Goal: Task Accomplishment & Management: Use online tool/utility

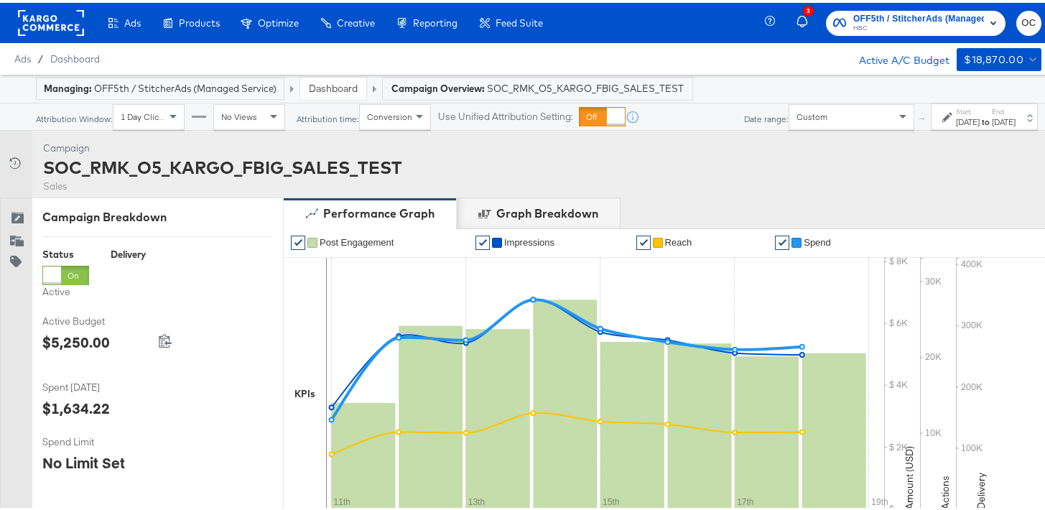
click at [336, 90] on link "Dashboard" at bounding box center [333, 85] width 49 height 13
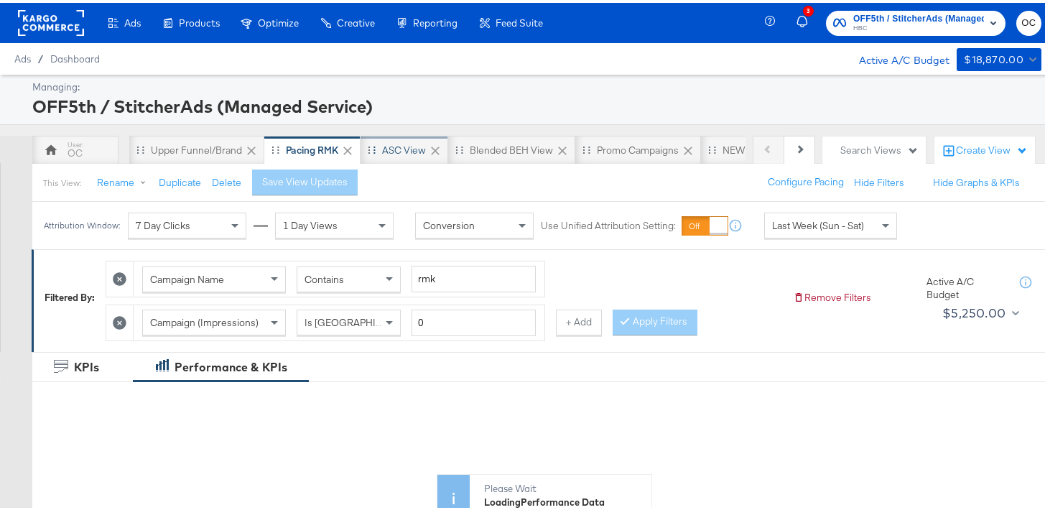
click at [391, 154] on div "ASC View" at bounding box center [404, 147] width 88 height 29
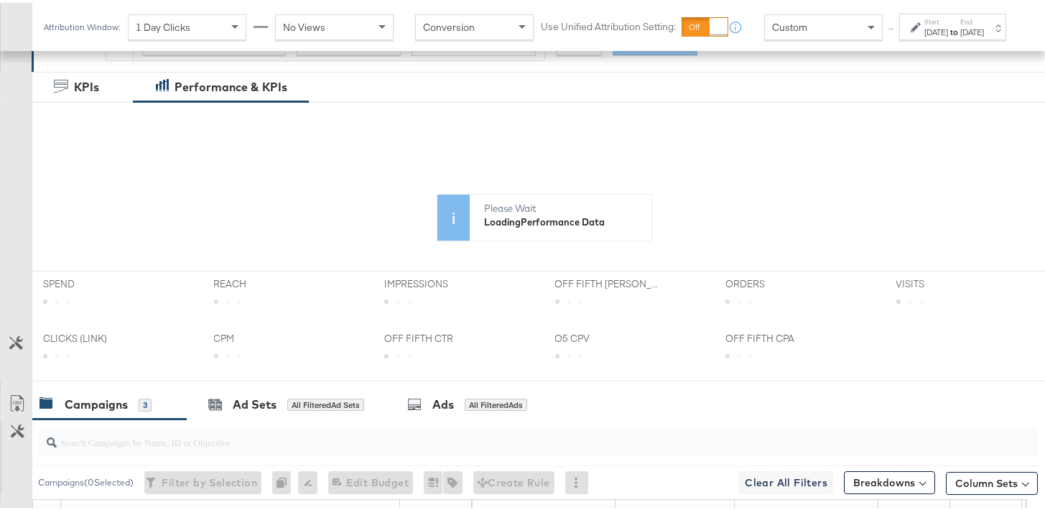
scroll to position [645, 0]
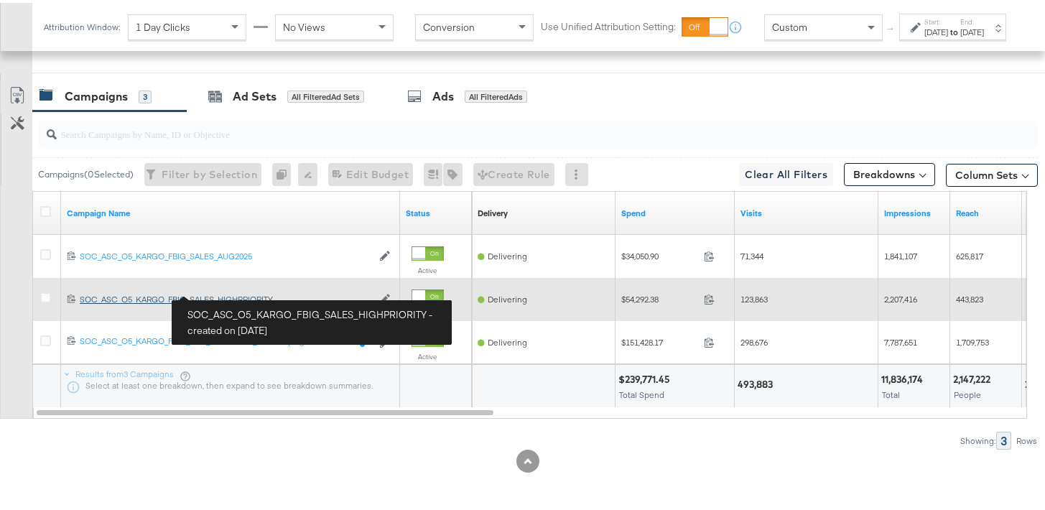
click at [231, 297] on div "SOC_ASC_O5_KARGO_FBIG_SALES_HIGHPRIORITY SOC_ASC_O5_KARGO_FBIG_SALES_HIGHPRIORI…" at bounding box center [226, 296] width 292 height 11
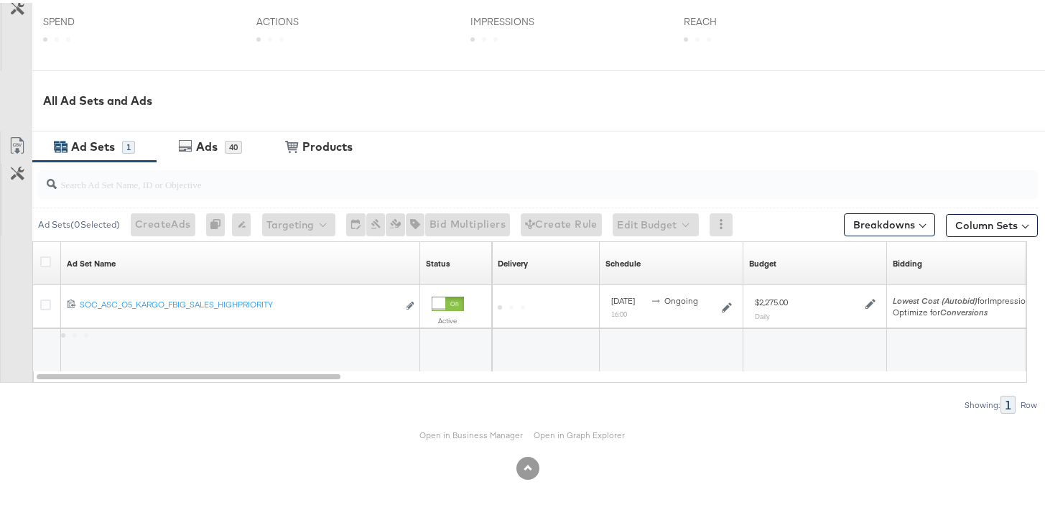
scroll to position [589, 0]
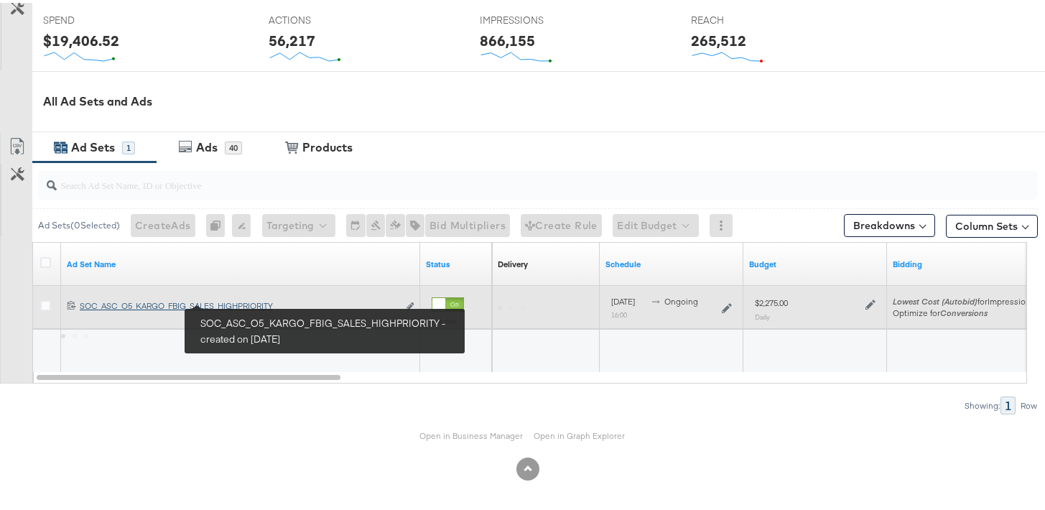
click at [223, 302] on div "SOC_ASC_O5_KARGO_FBIG_SALES_HIGHPRIORITY SOC_ASC_O5_KARGO_FBIG_SALES_HIGHPRIORI…" at bounding box center [239, 302] width 318 height 11
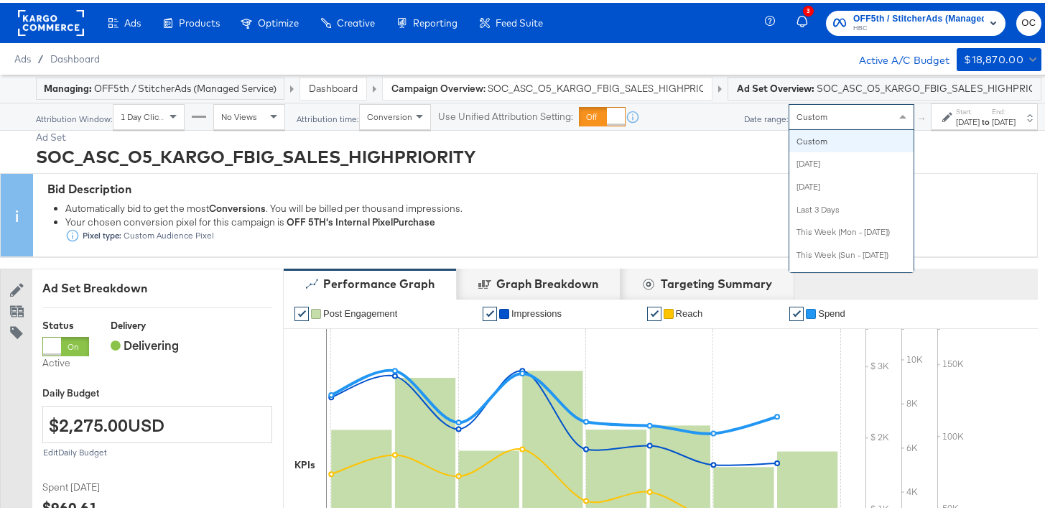
click at [789, 117] on div "Custom" at bounding box center [851, 114] width 124 height 24
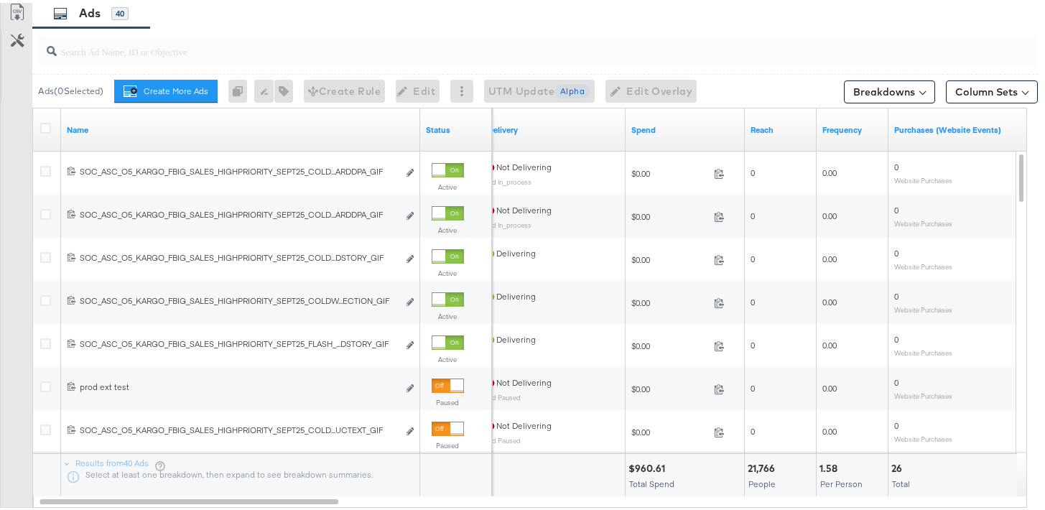
scroll to position [765, 0]
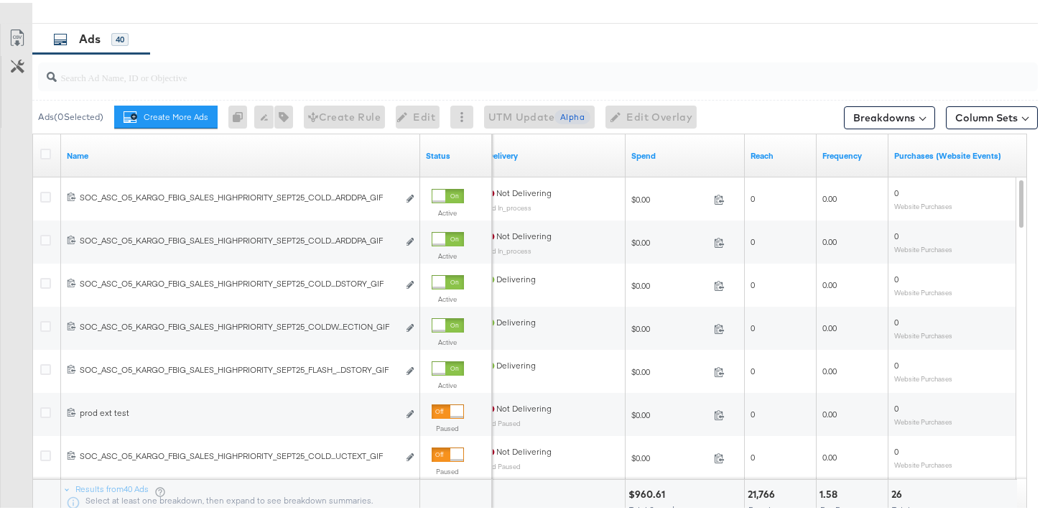
click at [381, 75] on input "search" at bounding box center [503, 69] width 892 height 28
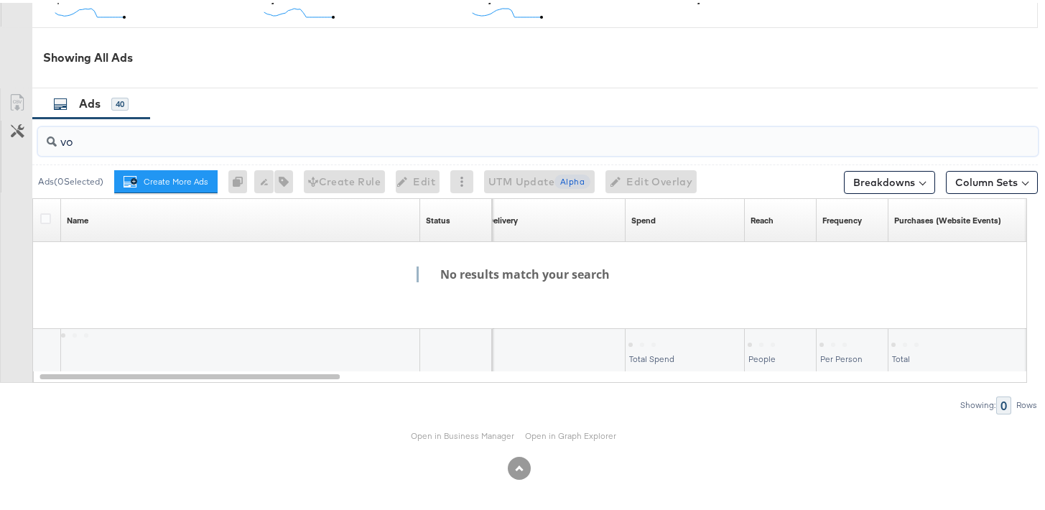
scroll to position [700, 0]
type input "v"
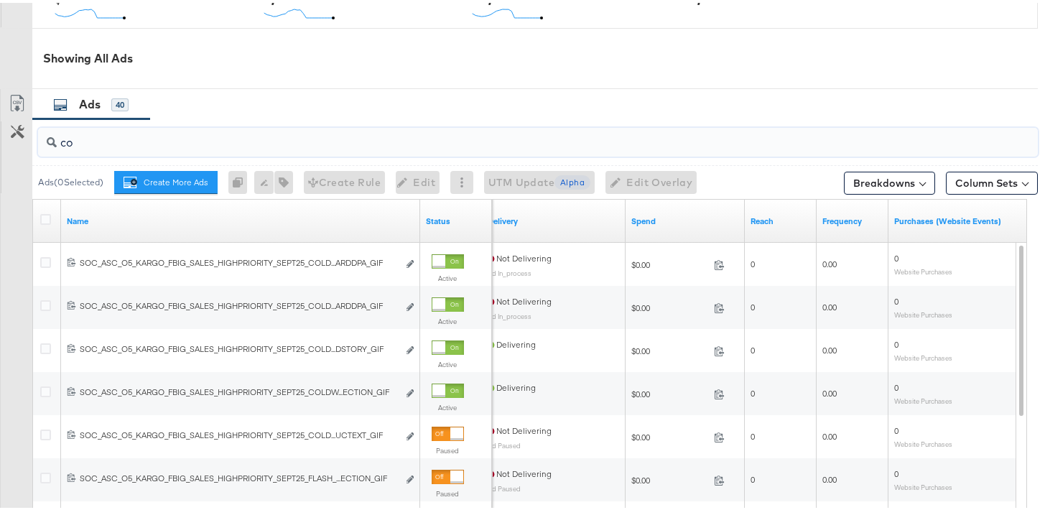
scroll to position [765, 0]
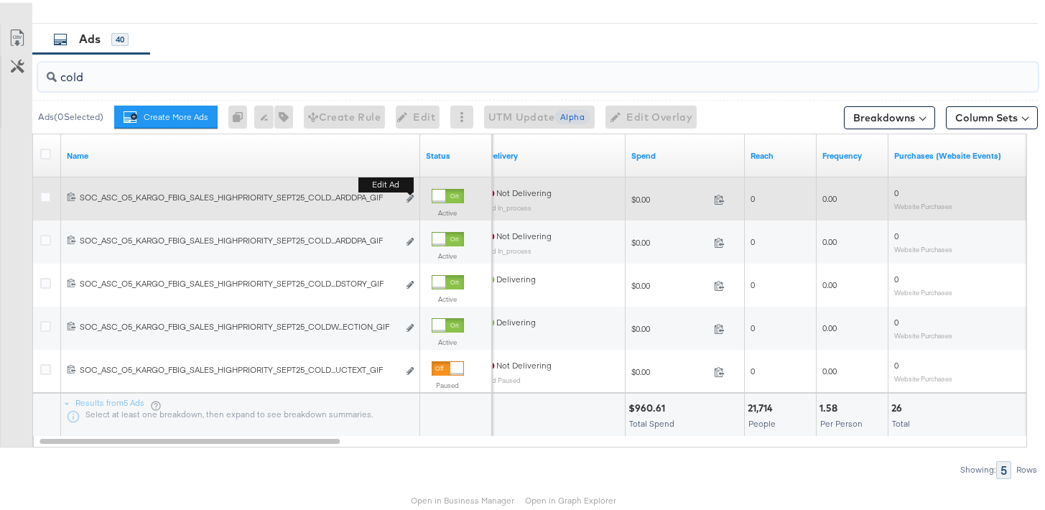
type input "cold"
click at [410, 200] on button "Edit ad" at bounding box center [410, 196] width 9 height 15
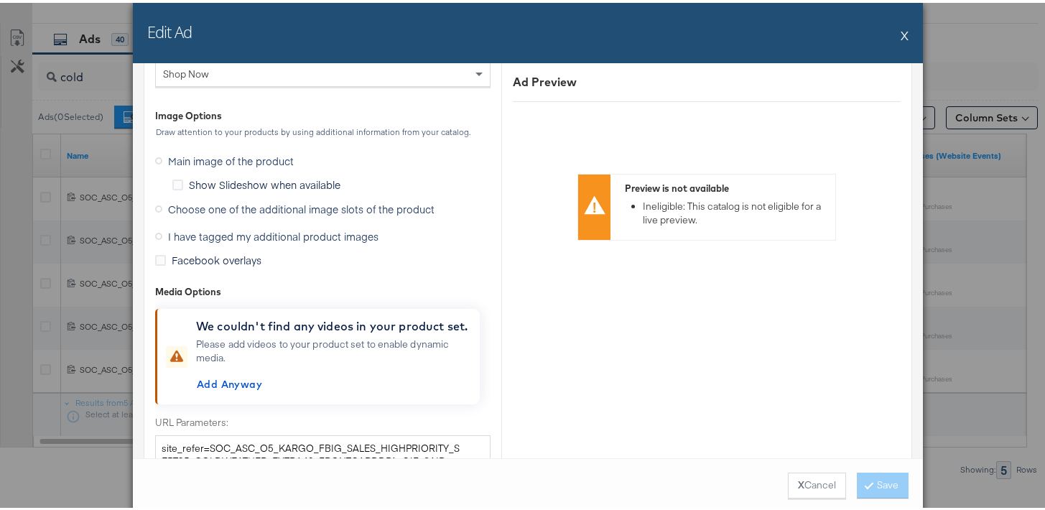
scroll to position [2018, 0]
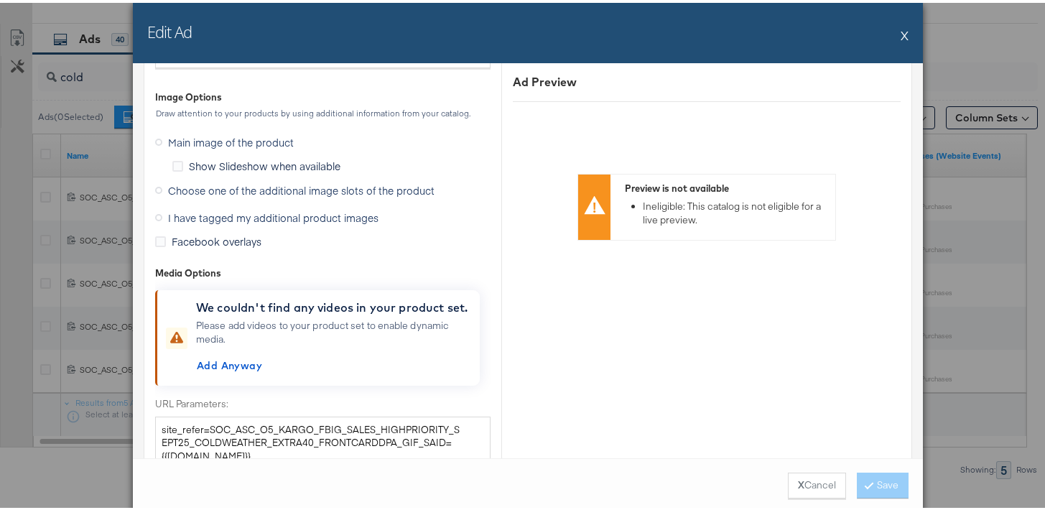
click at [155, 216] on icon at bounding box center [158, 214] width 7 height 7
click at [0, 0] on input "I have tagged my additional product images" at bounding box center [0, 0] width 0 height 0
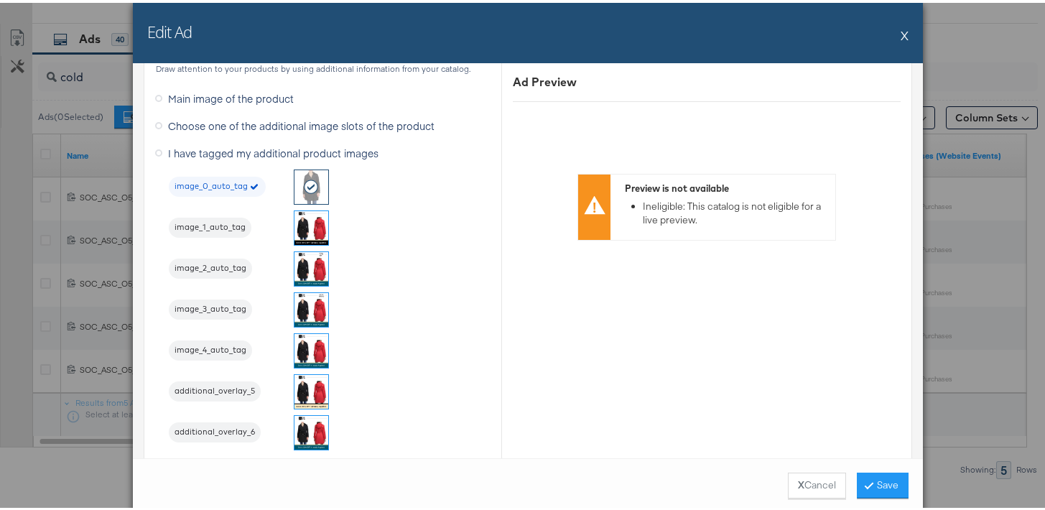
scroll to position [1888, 0]
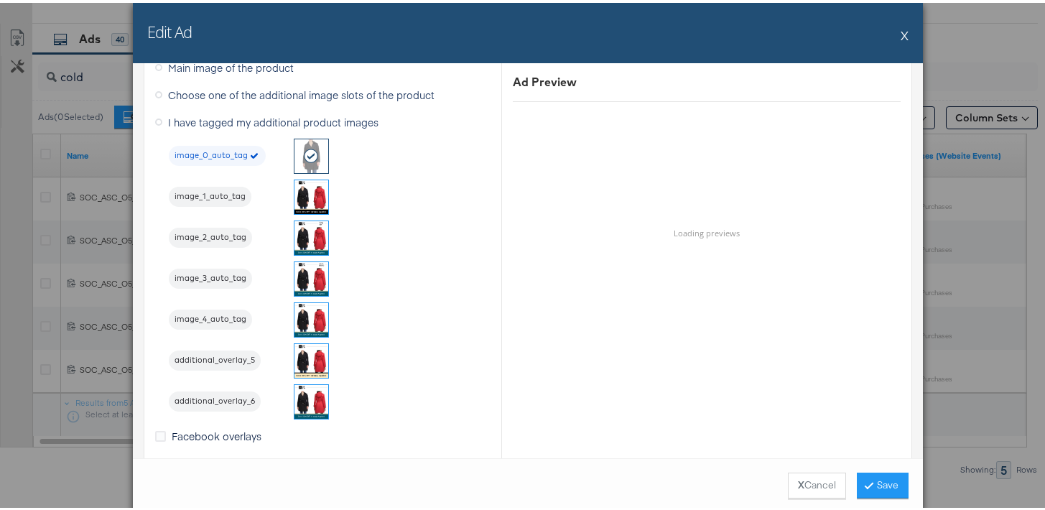
click at [297, 313] on img at bounding box center [311, 317] width 34 height 34
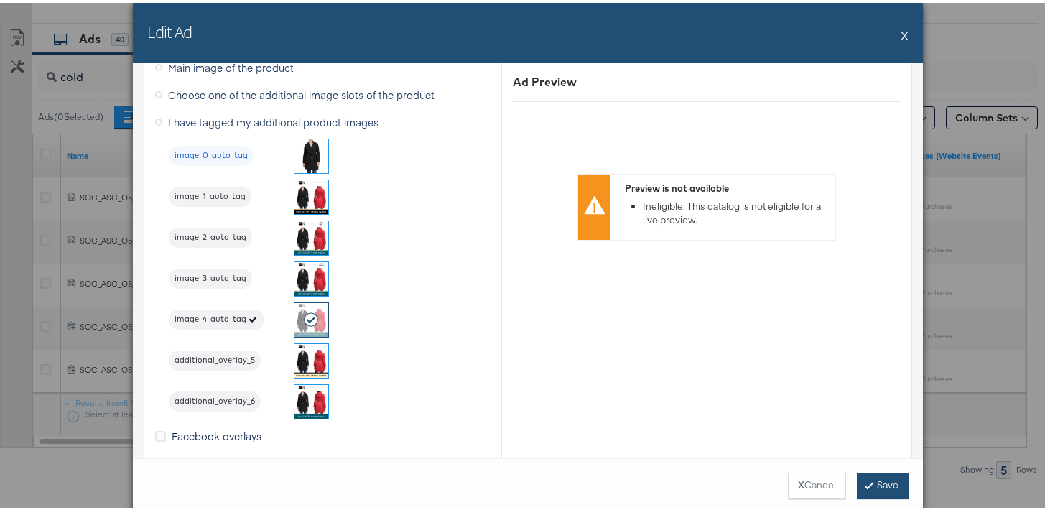
click at [878, 490] on button "Save" at bounding box center [883, 483] width 52 height 26
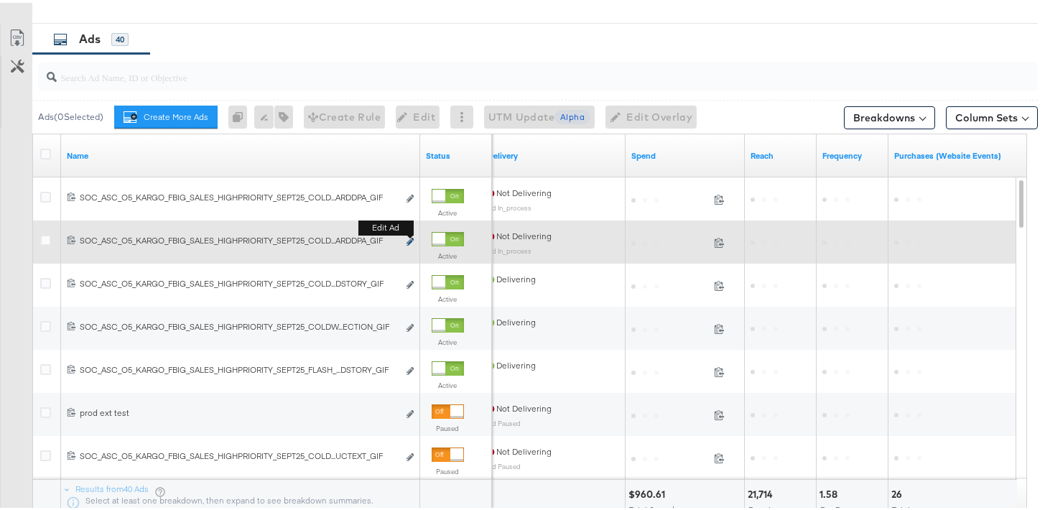
click at [411, 238] on icon "link" at bounding box center [409, 239] width 7 height 8
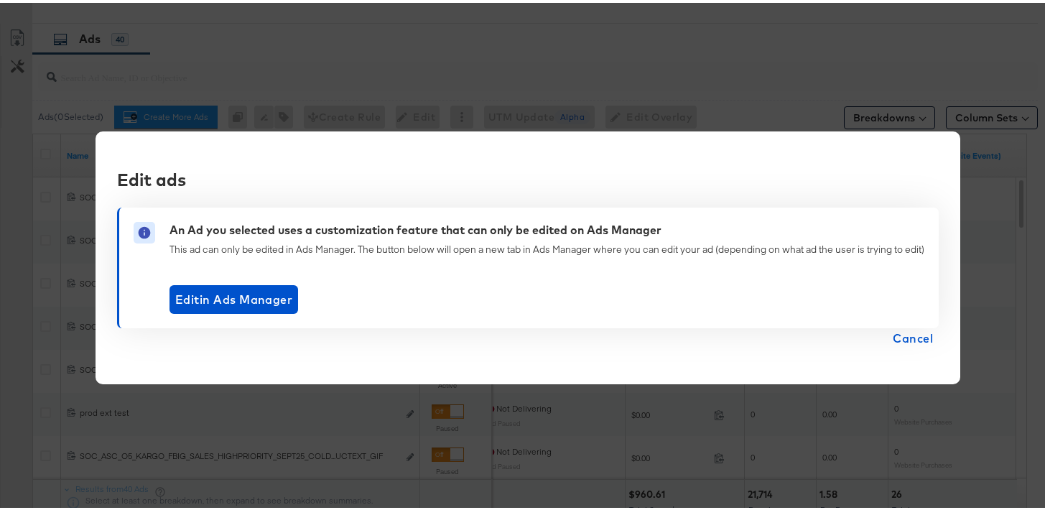
click at [894, 332] on span "Cancel" at bounding box center [912, 335] width 40 height 20
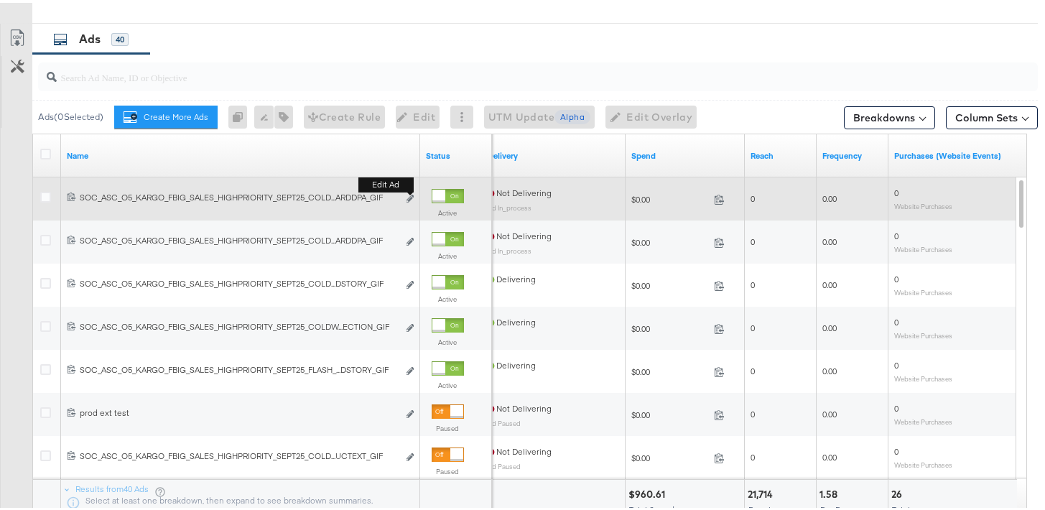
click at [411, 200] on button "Edit ad" at bounding box center [410, 196] width 9 height 15
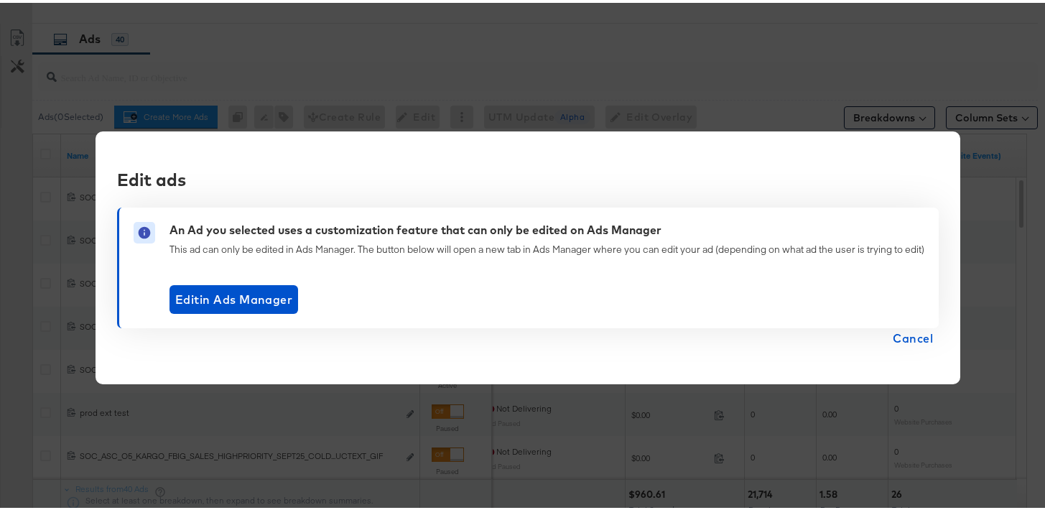
click at [899, 334] on span "Cancel" at bounding box center [912, 335] width 40 height 20
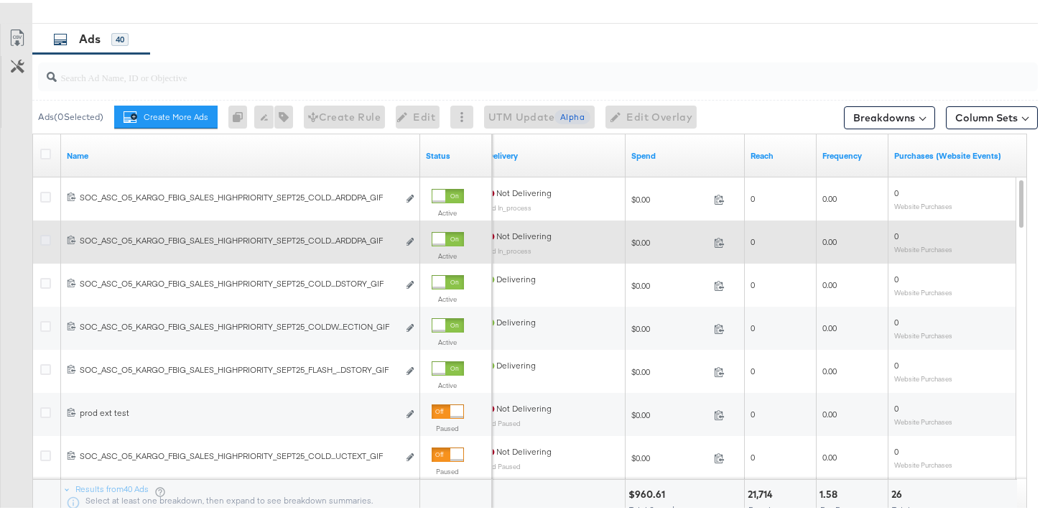
click at [45, 238] on icon at bounding box center [45, 237] width 11 height 11
click at [0, 0] on input "checkbox" at bounding box center [0, 0] width 0 height 0
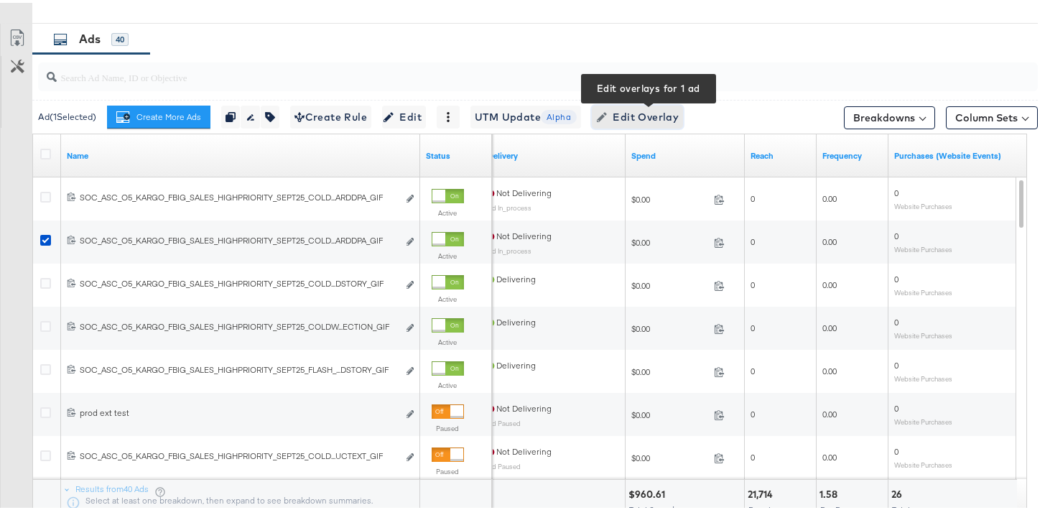
click at [631, 118] on span "Edit Overlay Edit overlays for 1 ad" at bounding box center [637, 115] width 83 height 18
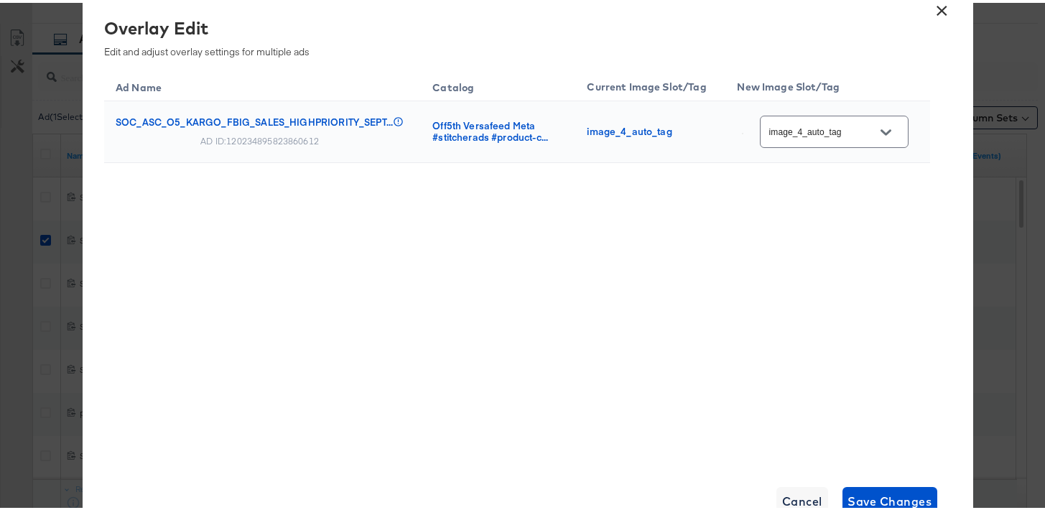
click at [929, 8] on button "×" at bounding box center [942, 4] width 26 height 26
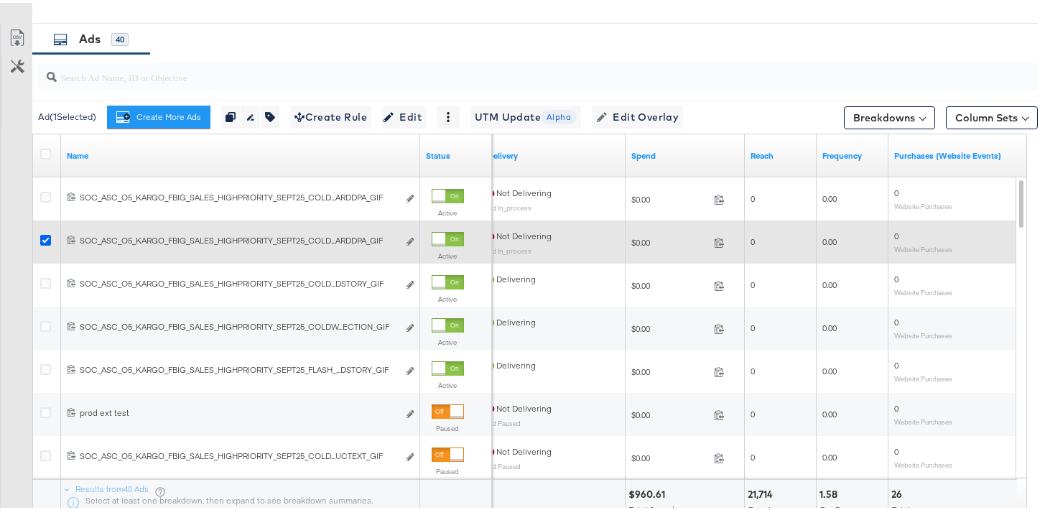
click at [48, 233] on icon at bounding box center [45, 237] width 11 height 11
click at [0, 0] on input "checkbox" at bounding box center [0, 0] width 0 height 0
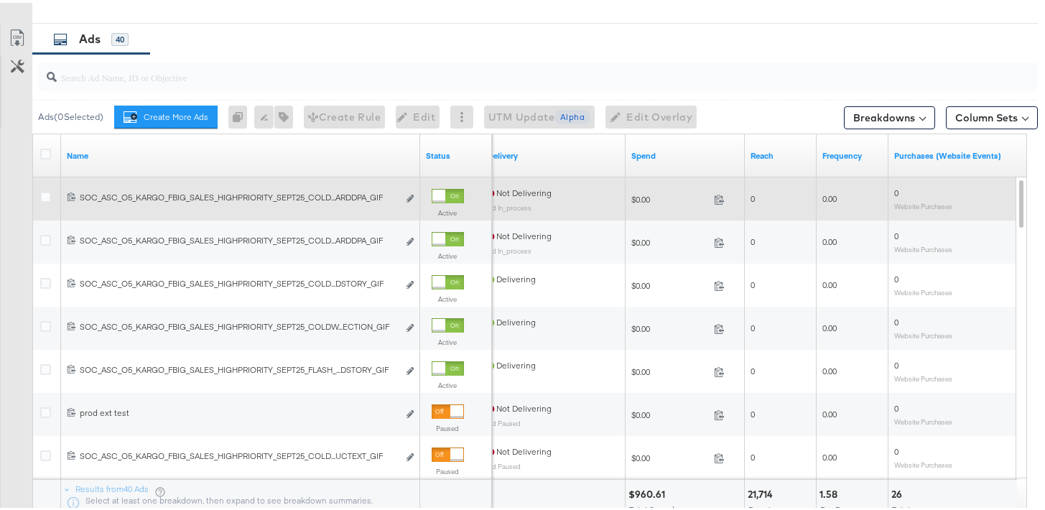
click at [47, 200] on div at bounding box center [47, 196] width 15 height 14
click at [45, 190] on icon at bounding box center [45, 194] width 11 height 11
click at [0, 0] on input "checkbox" at bounding box center [0, 0] width 0 height 0
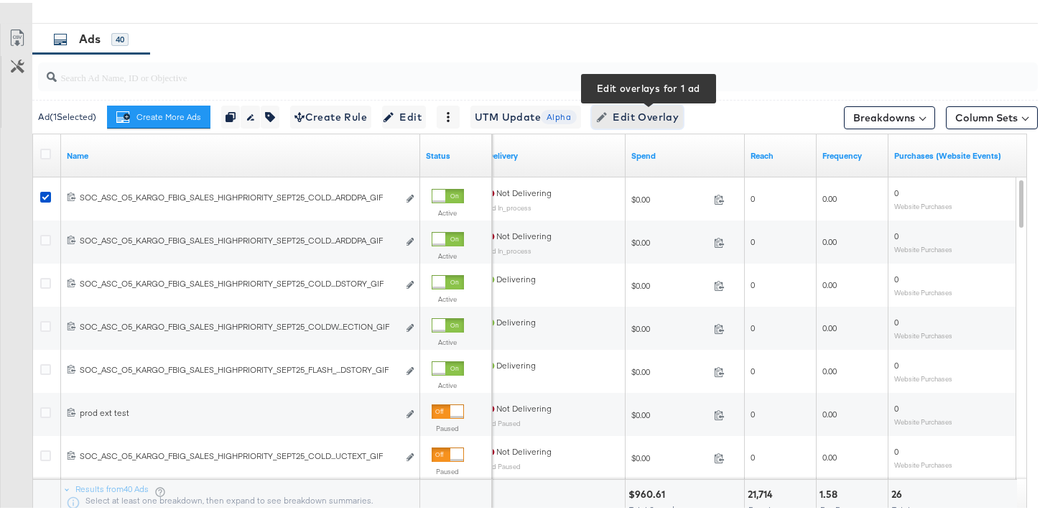
click at [659, 117] on span "Edit Overlay Edit overlays for 1 ad" at bounding box center [637, 115] width 83 height 18
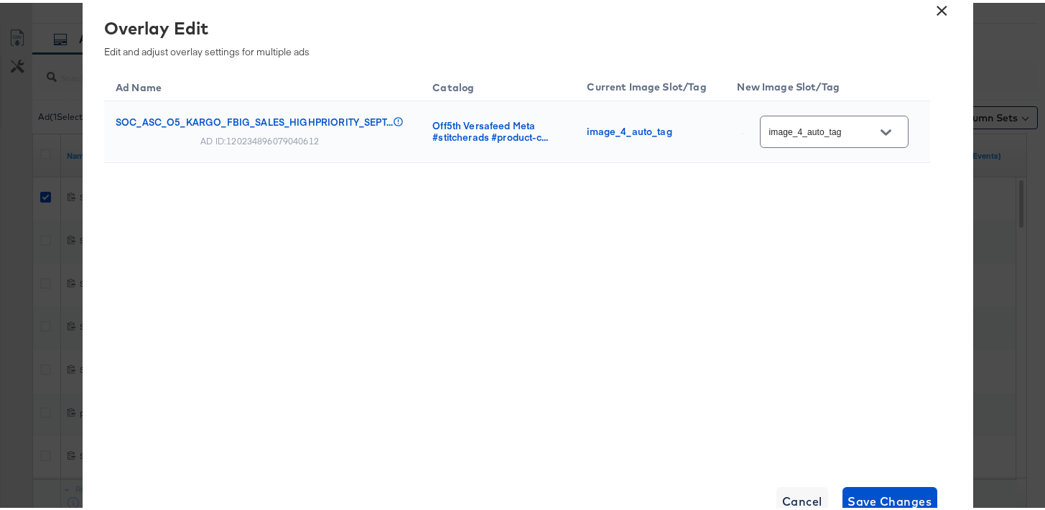
click at [938, 12] on button "×" at bounding box center [942, 4] width 26 height 26
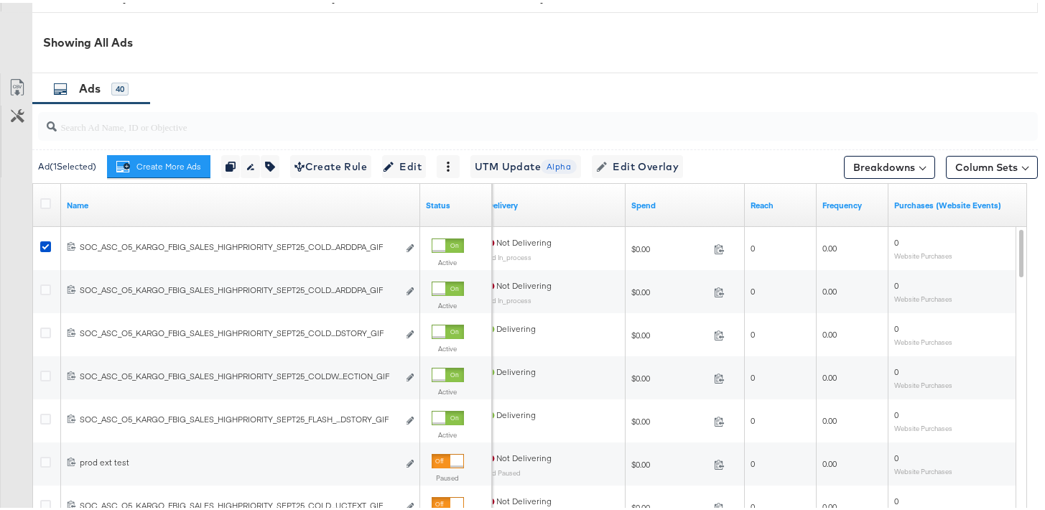
scroll to position [648, 0]
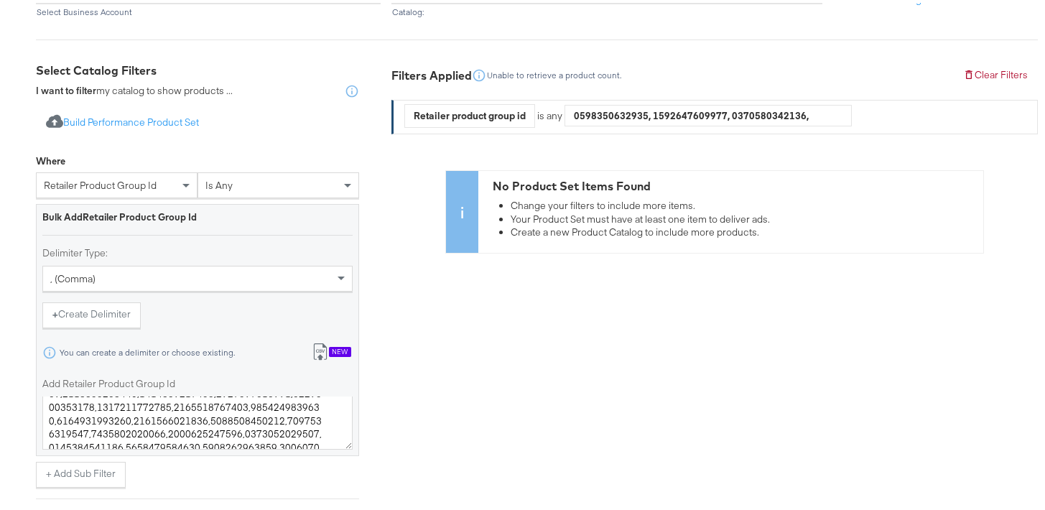
scroll to position [233, 0]
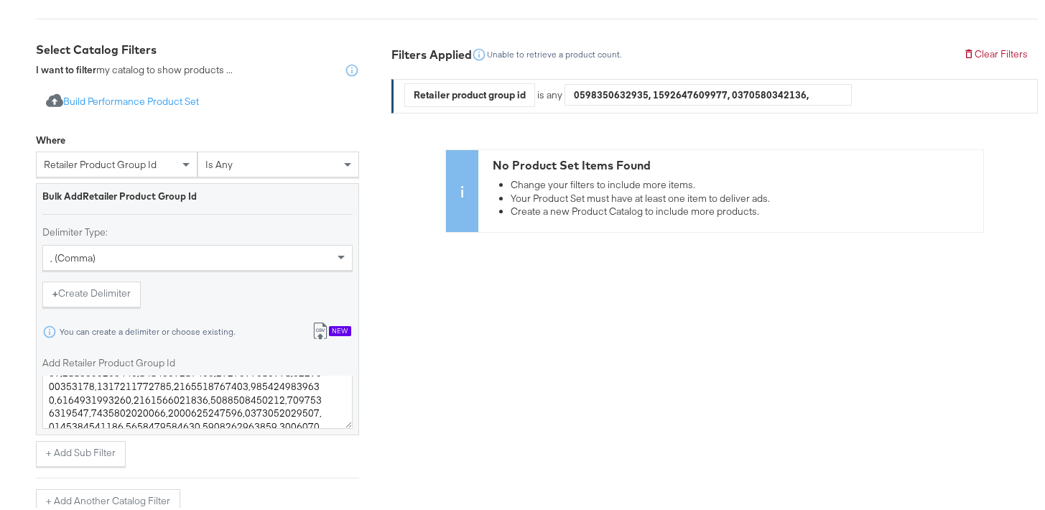
click at [169, 166] on div "retailer product group id" at bounding box center [117, 161] width 160 height 24
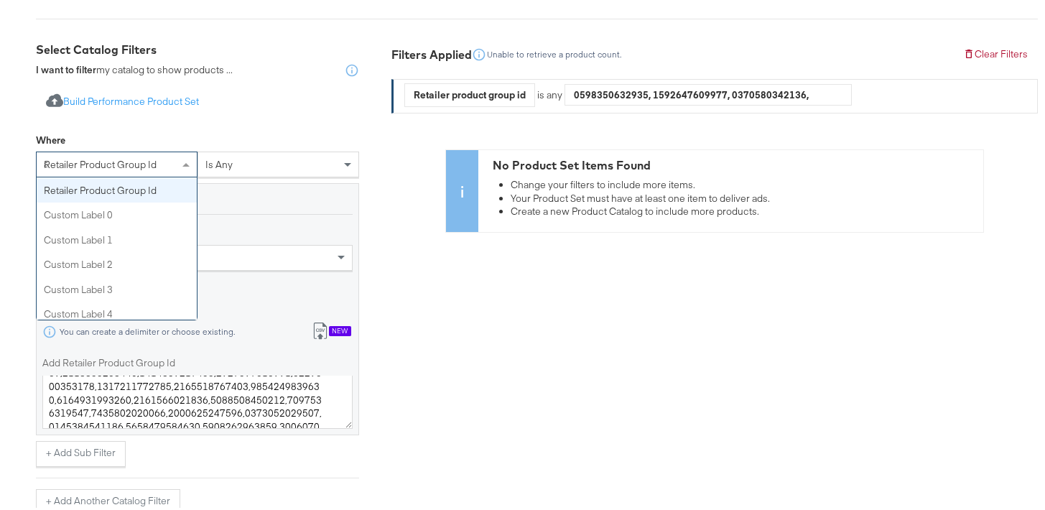
scroll to position [279, 0]
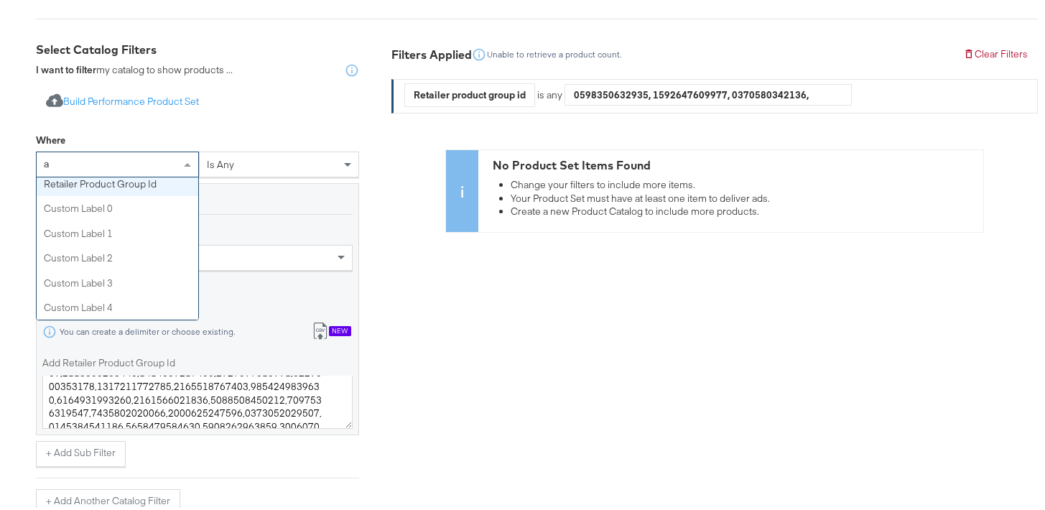
type input "av"
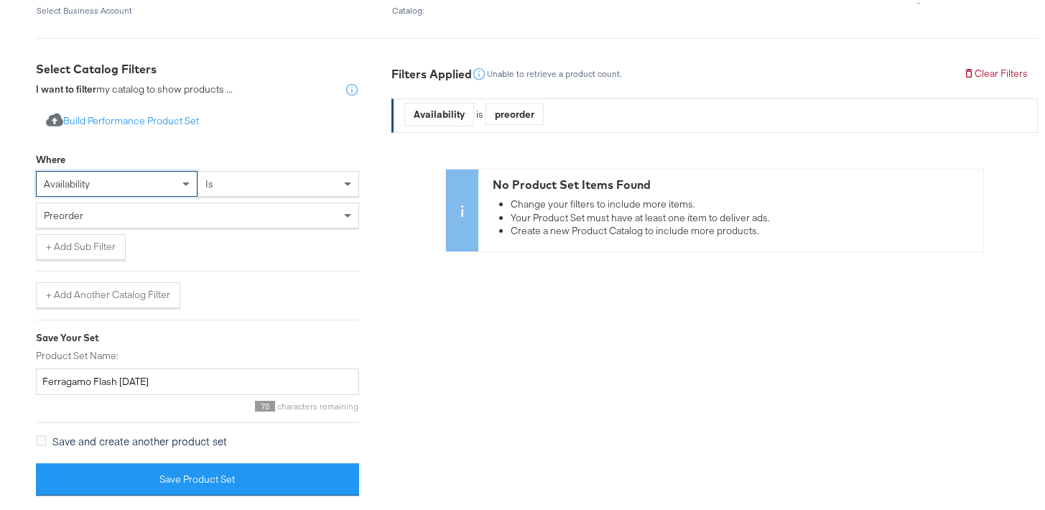
scroll to position [213, 0]
click at [220, 208] on div "preorder" at bounding box center [198, 213] width 322 height 24
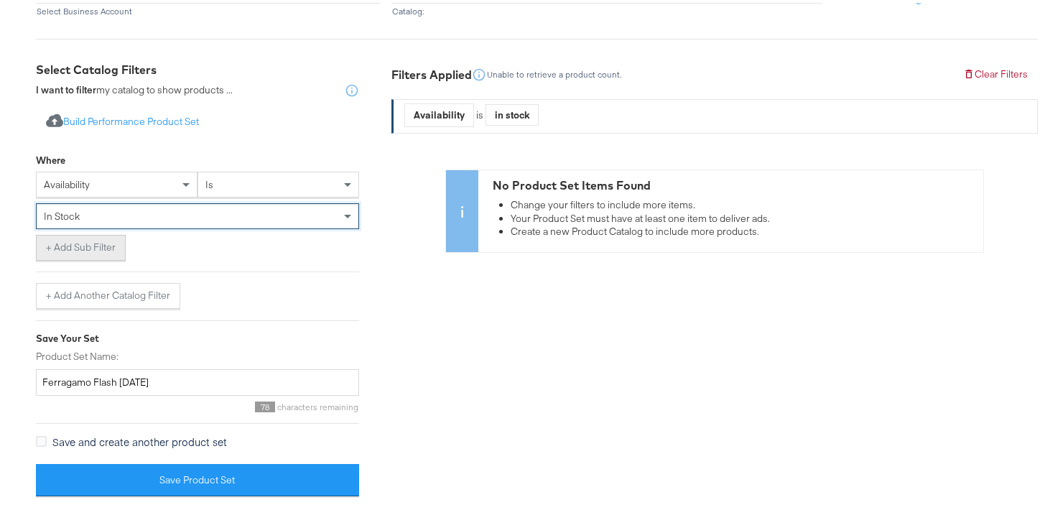
click at [73, 256] on button "+ Add Sub Filter" at bounding box center [81, 245] width 90 height 26
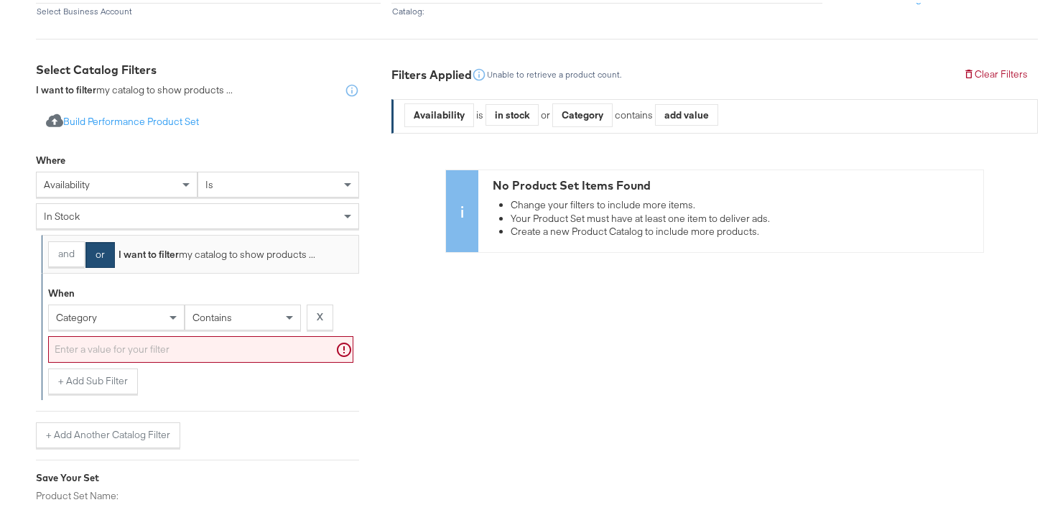
click at [72, 269] on div "and or I want to filter my catalog to show products ..." at bounding box center [200, 251] width 317 height 39
click at [78, 249] on button "and" at bounding box center [66, 251] width 37 height 26
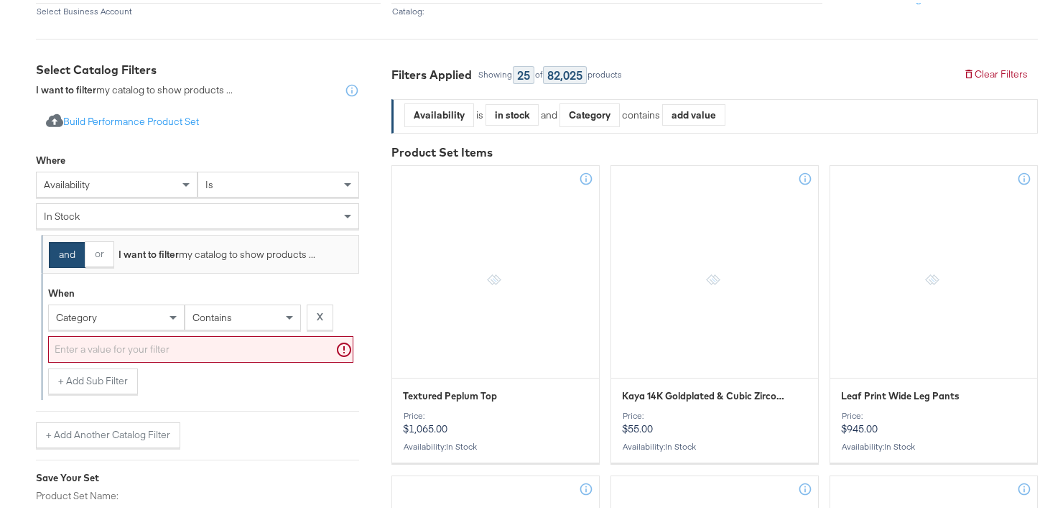
click at [114, 319] on div "category" at bounding box center [116, 314] width 135 height 24
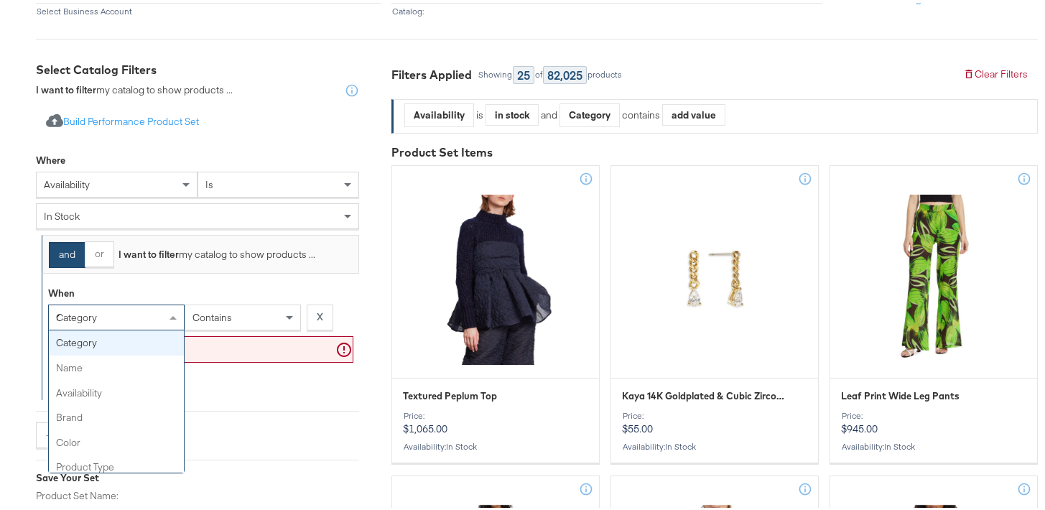
type input "re"
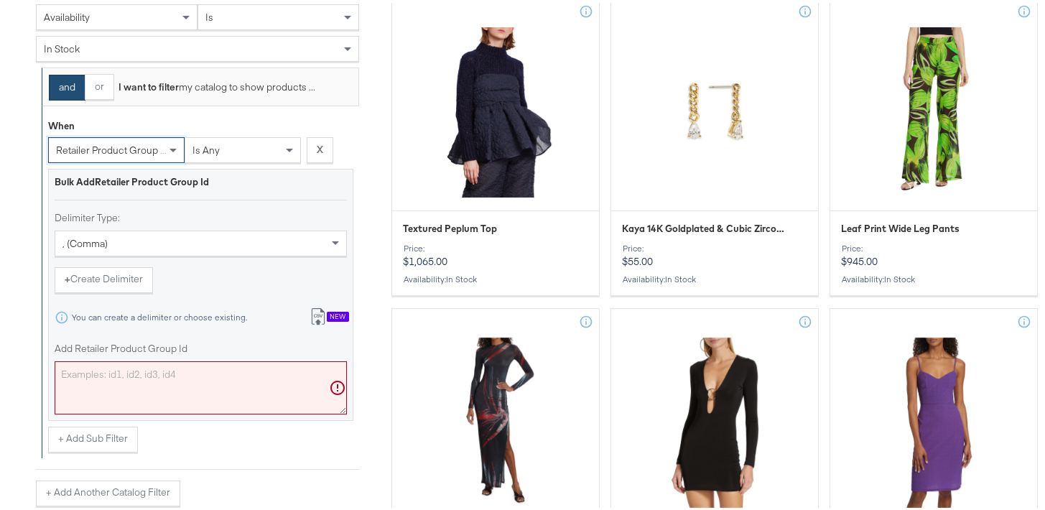
scroll to position [429, 0]
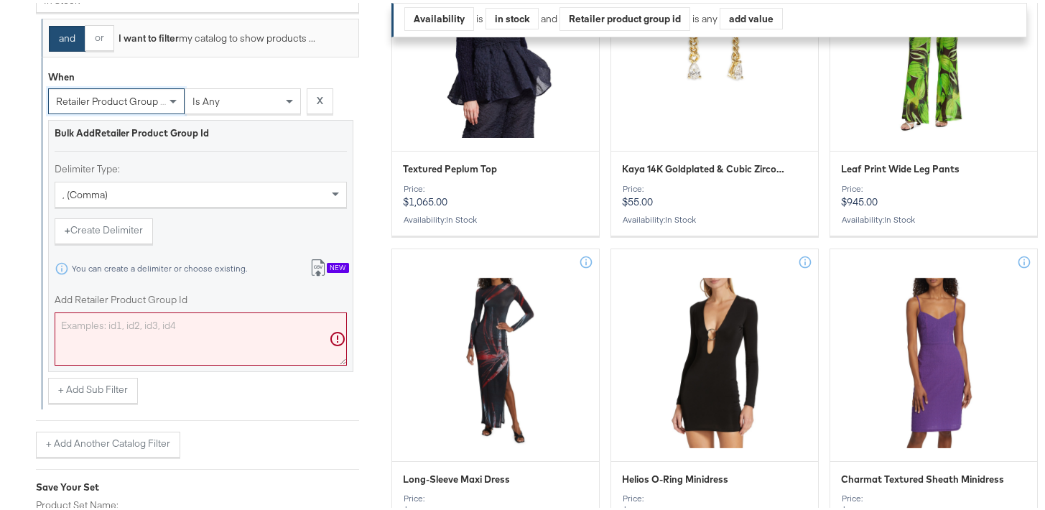
click at [169, 337] on textarea "Add Retailer Product Group Id" at bounding box center [201, 335] width 292 height 53
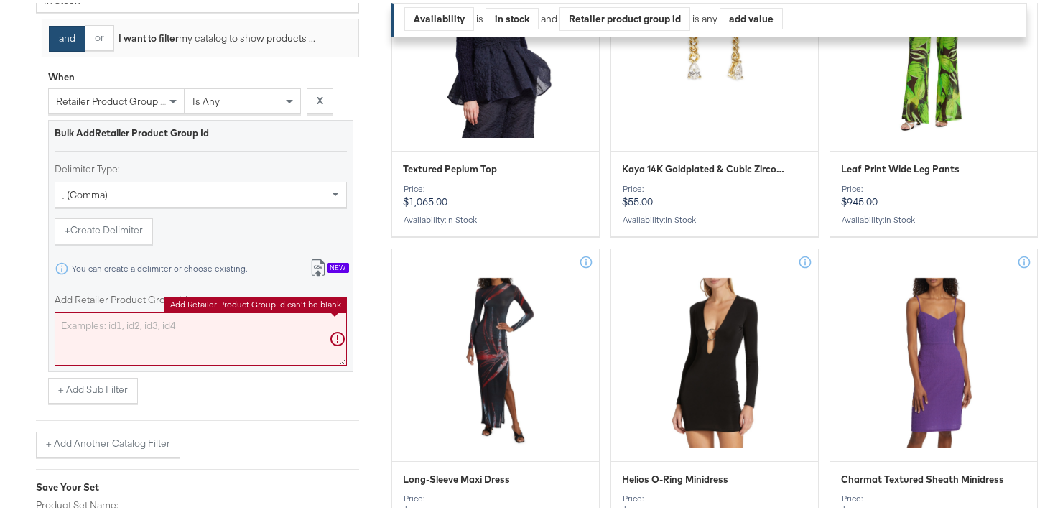
paste textarea "0400024201529,0400024523214,0400023078713,0400024239046,0400024207117,040002420…"
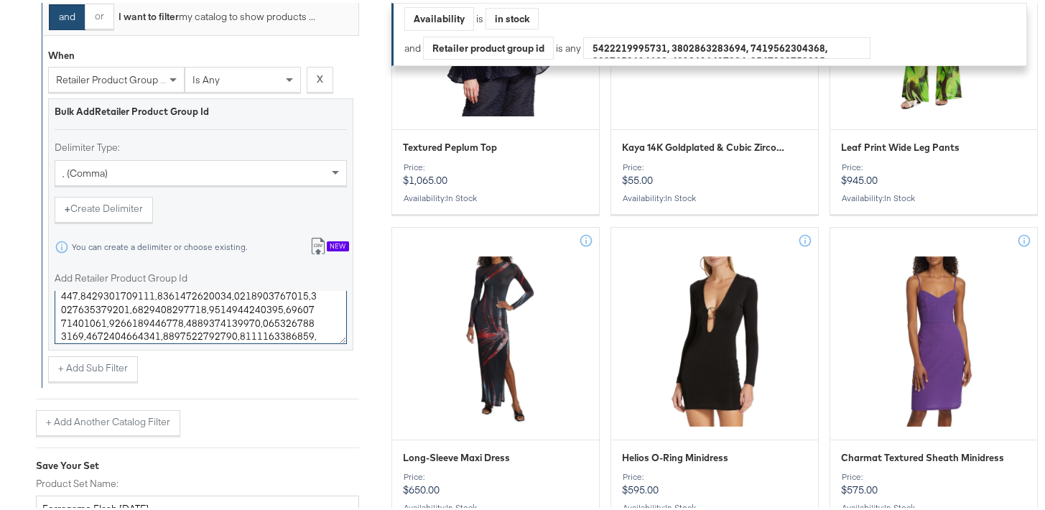
scroll to position [535, 0]
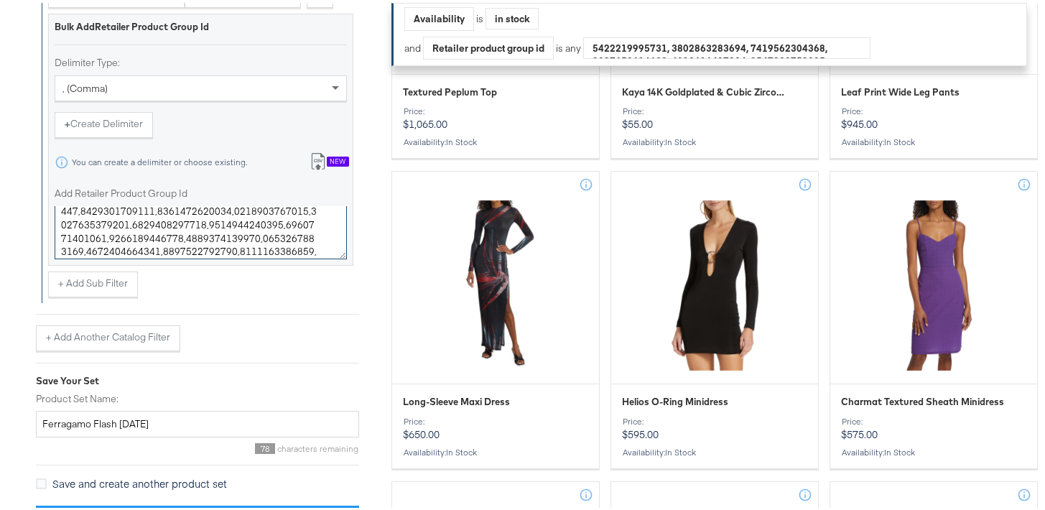
type textarea "0400024201529,0400024523214,0400023078713,0400024239046,0400024207117,040002420…"
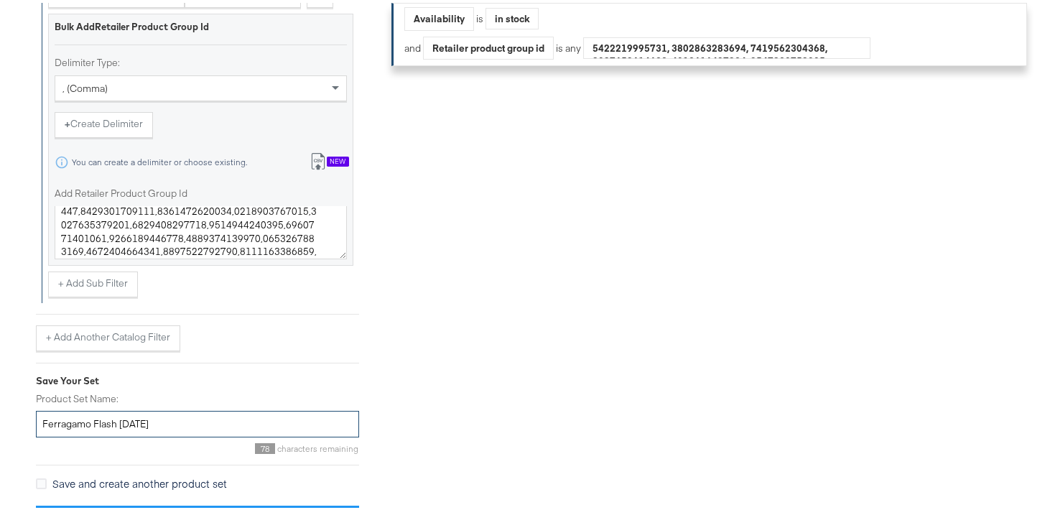
drag, startPoint x: 172, startPoint y: 422, endPoint x: 148, endPoint y: 423, distance: 24.4
click at [148, 423] on input "Ferragamo Flash SEPT25" at bounding box center [197, 421] width 323 height 27
click at [113, 423] on input "Ferragamo Flash SEPT25" at bounding box center [197, 421] width 323 height 27
click at [118, 421] on input "Ferragamo Flash SEPT25" at bounding box center [197, 421] width 323 height 27
drag, startPoint x: 117, startPoint y: 424, endPoint x: 29, endPoint y: 425, distance: 88.3
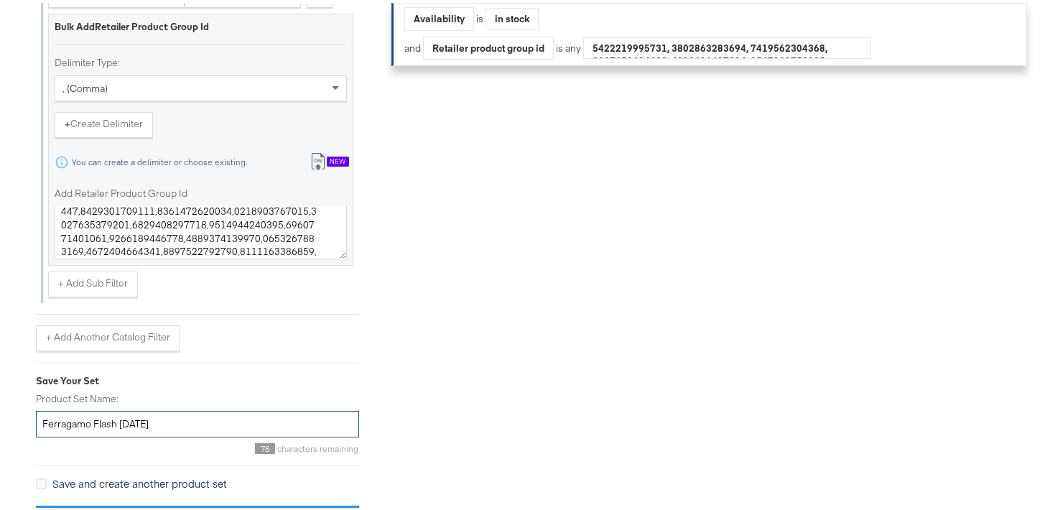
click at [29, 425] on div "Select Business & Catalog Kargo Commerce - Formerly StitcherAds Select Business…" at bounding box center [527, 69] width 1055 height 944
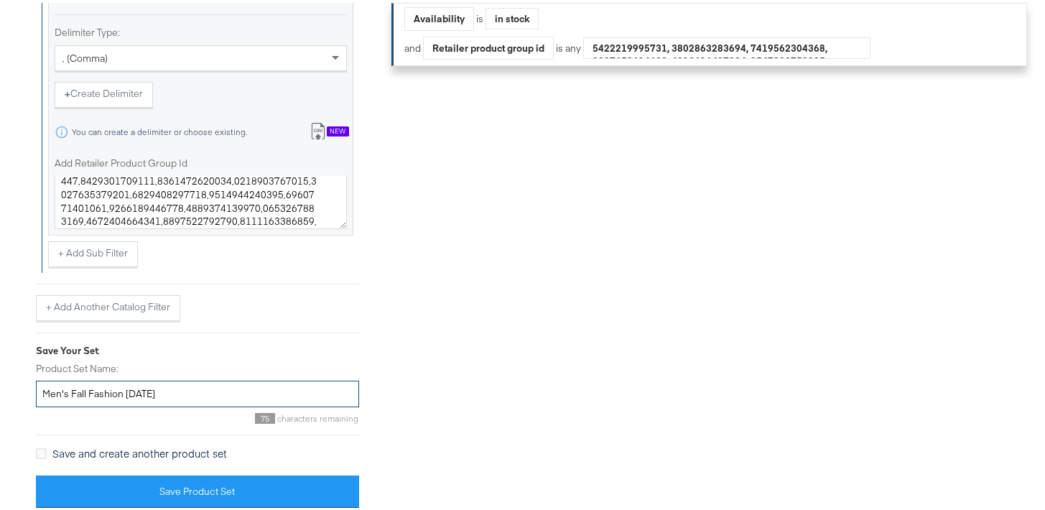
scroll to position [566, 0]
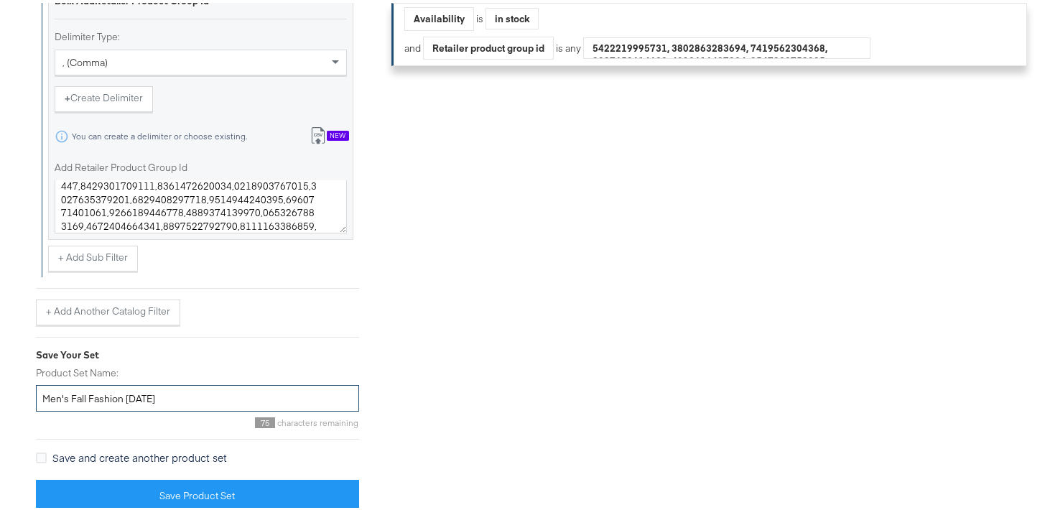
type input "Men's Fall Fashion SEPT25"
click at [209, 477] on div "Save Product Set" at bounding box center [197, 493] width 323 height 32
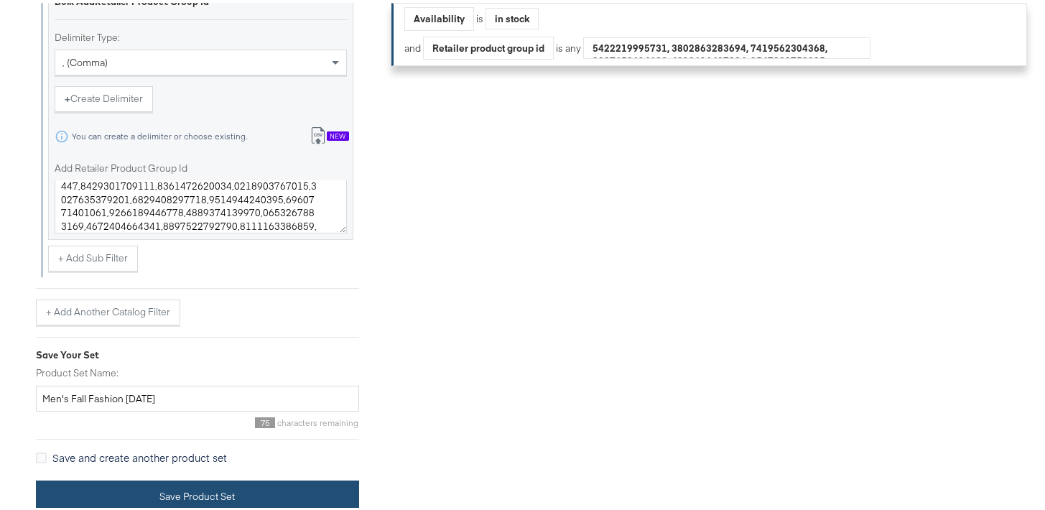
click at [284, 488] on button "Save Product Set" at bounding box center [197, 493] width 323 height 32
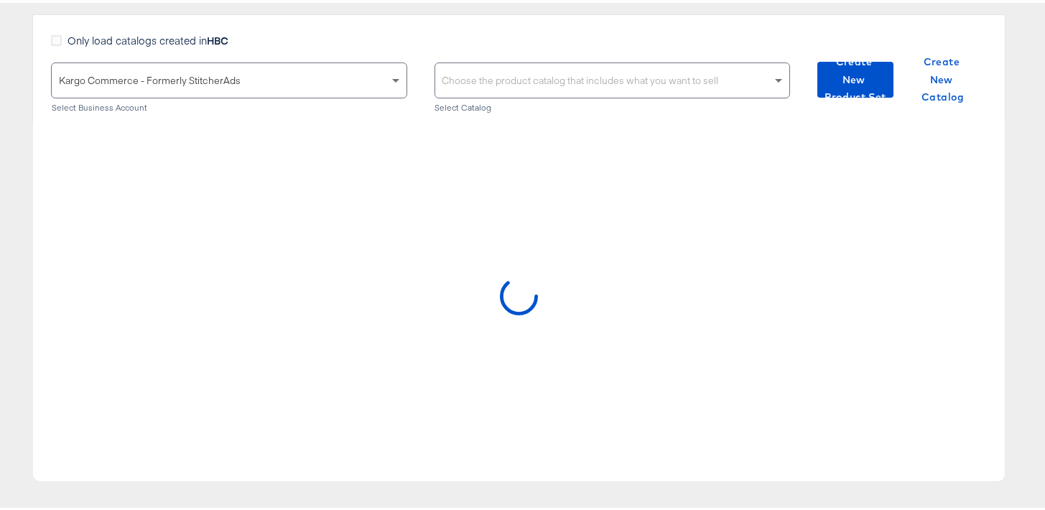
scroll to position [167, 0]
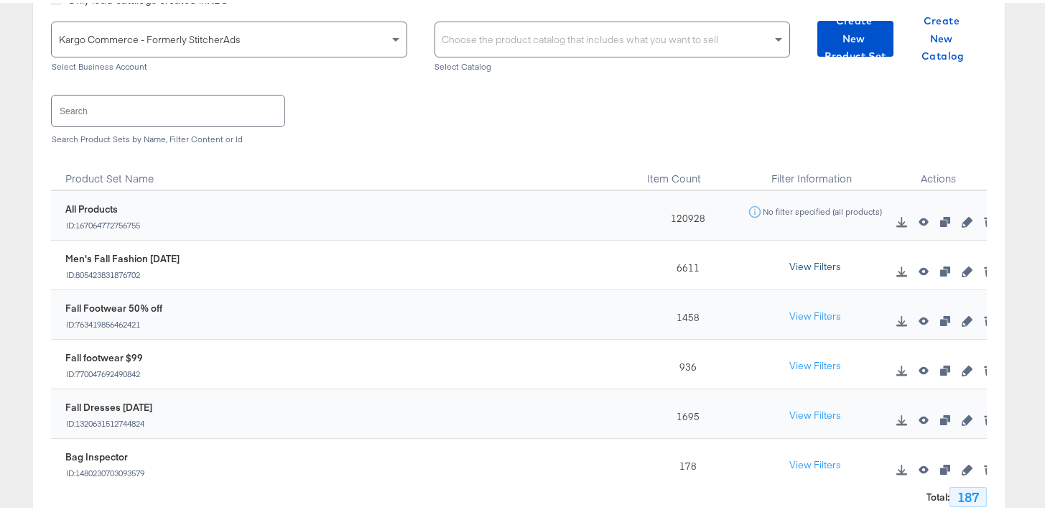
click at [799, 261] on button "View Filters" at bounding box center [815, 264] width 72 height 26
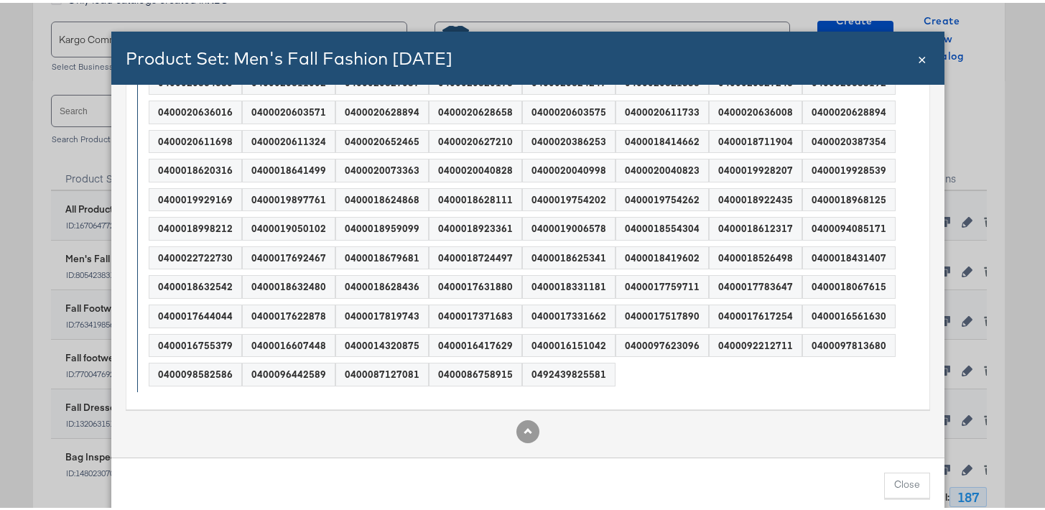
scroll to position [0, 0]
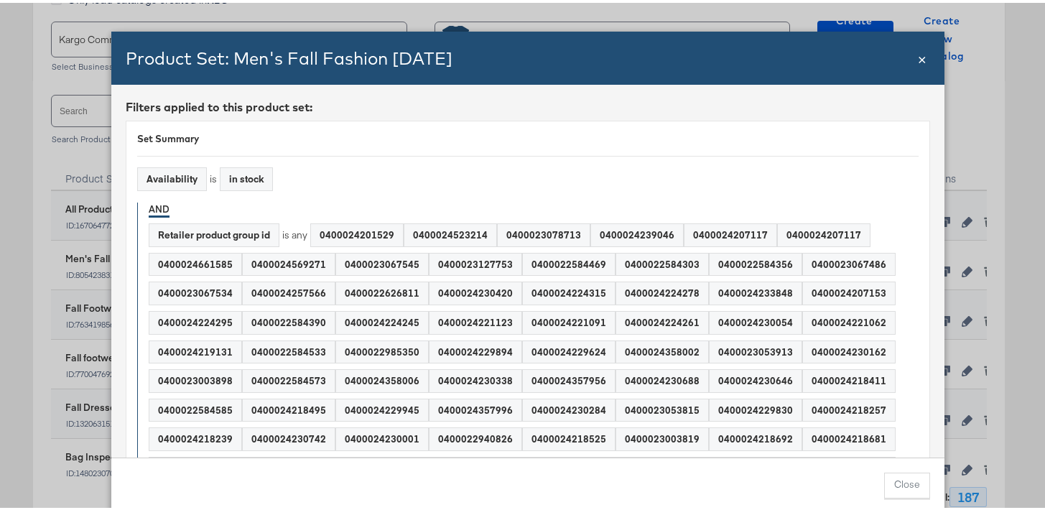
click at [918, 59] on span "×" at bounding box center [922, 54] width 9 height 19
